Goal: Transaction & Acquisition: Purchase product/service

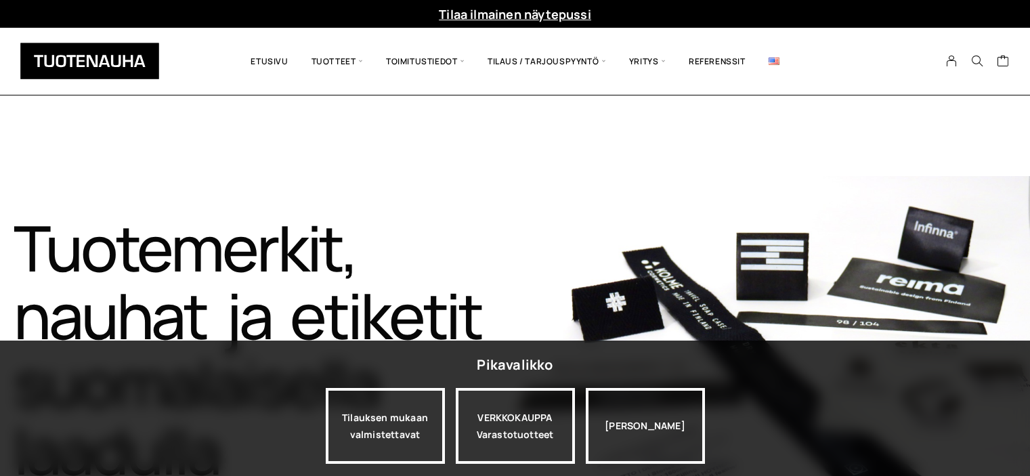
click at [338, 58] on span "Tuotteet" at bounding box center [337, 61] width 74 height 47
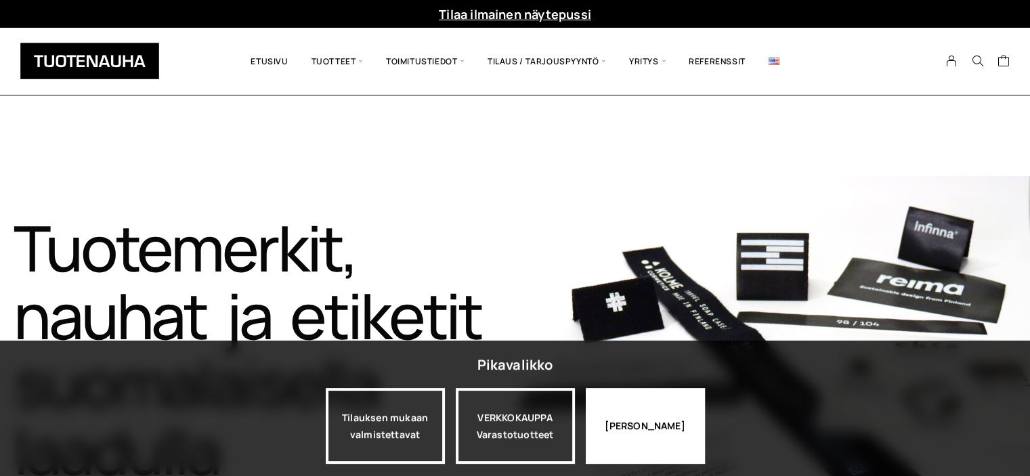
click at [663, 431] on div "Jatka katselua" at bounding box center [644, 426] width 119 height 76
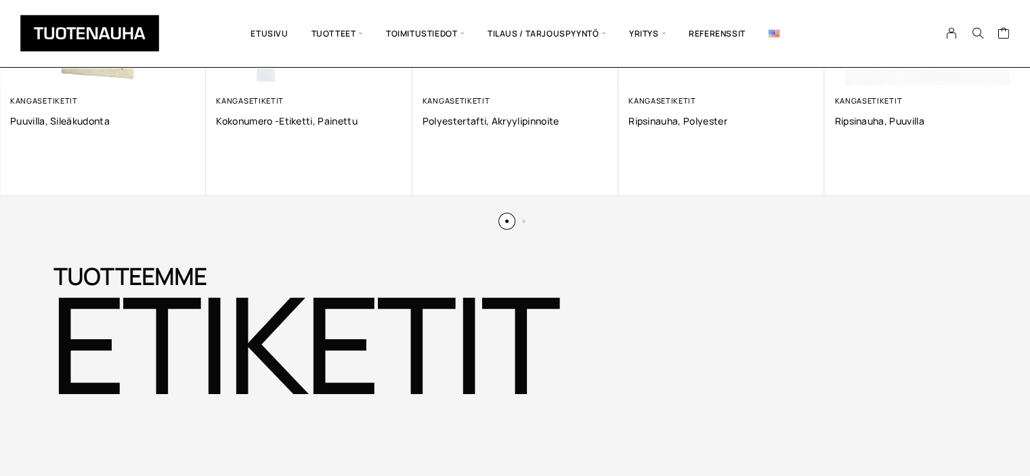
scroll to position [1151, 0]
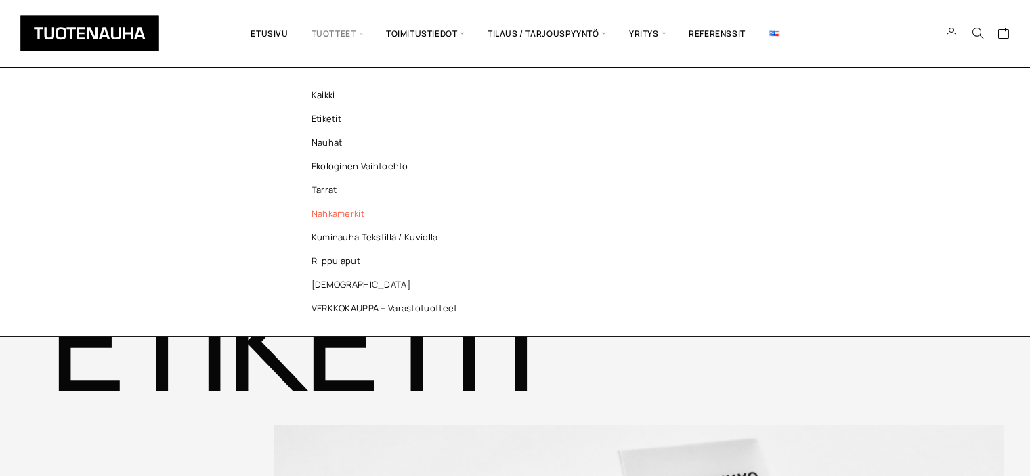
click at [336, 210] on link "Nahkamerkit" at bounding box center [388, 214] width 196 height 24
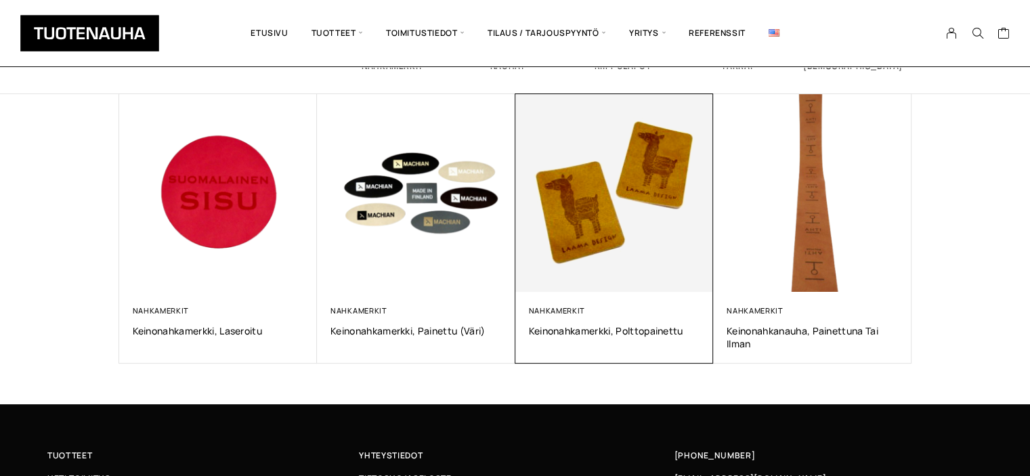
scroll to position [203, 0]
click at [635, 187] on img at bounding box center [614, 193] width 208 height 208
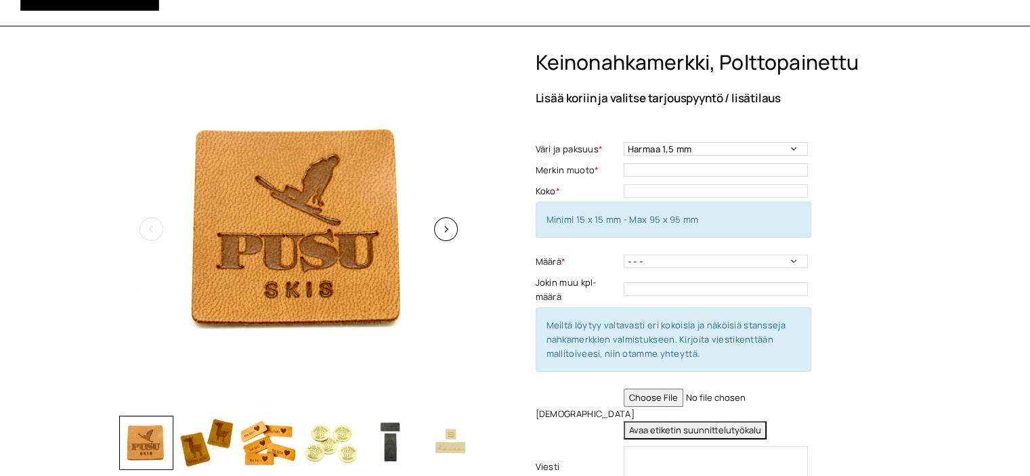
scroll to position [135, 0]
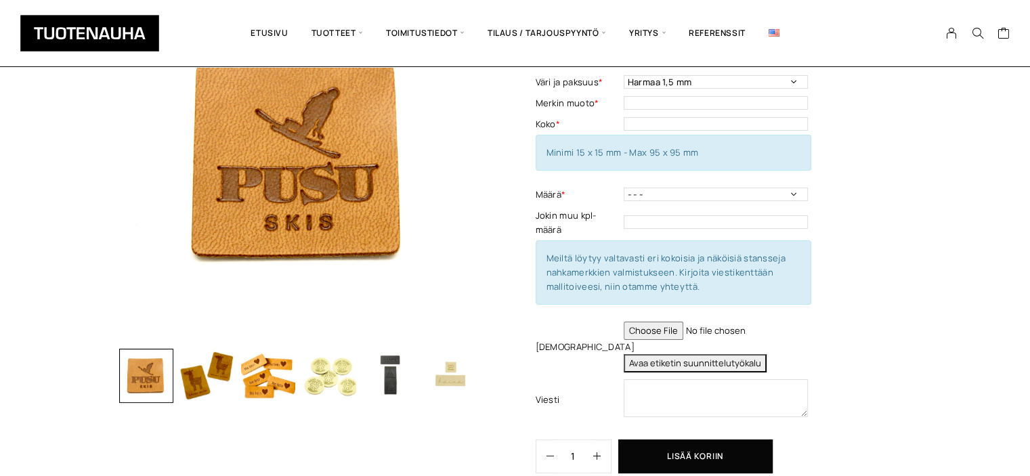
click at [872, 132] on div "Keinonahkamerkki, polttopainettu Lisää koriin ja valitse tarjouspyyntö / lisäti…" at bounding box center [723, 248] width 376 height 531
